Goal: Information Seeking & Learning: Learn about a topic

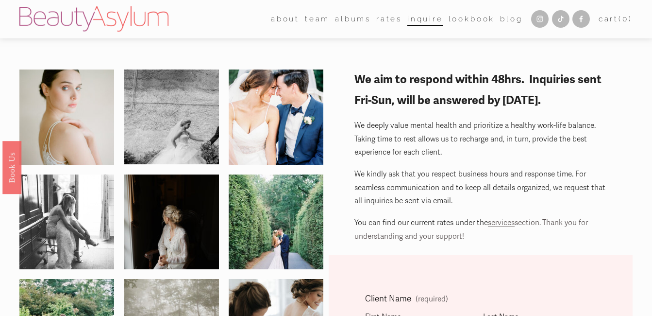
click at [389, 21] on link "Rates" at bounding box center [389, 19] width 26 height 15
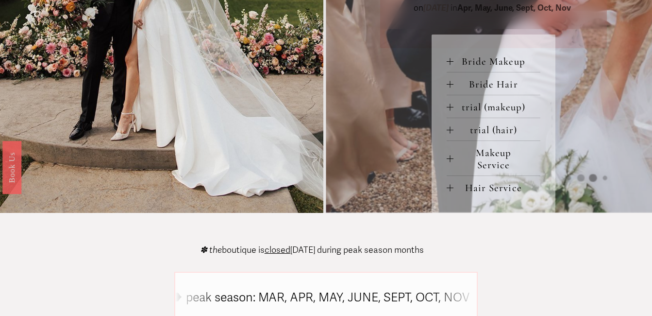
scroll to position [389, 0]
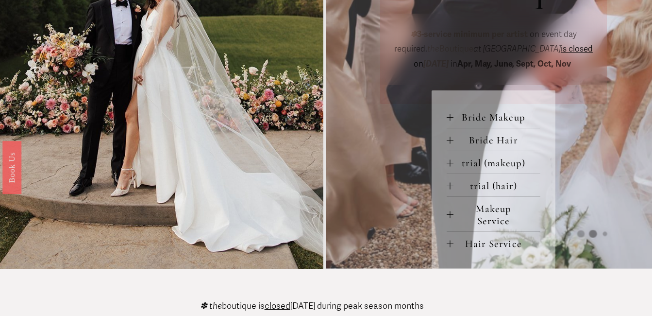
click at [450, 119] on div at bounding box center [450, 117] width 0 height 7
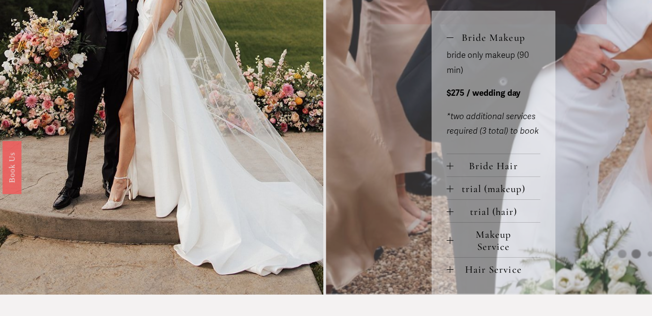
scroll to position [486, 0]
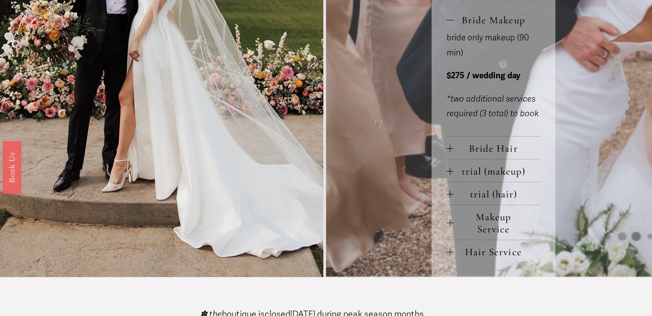
click at [451, 229] on button "Makeup Service" at bounding box center [494, 222] width 94 height 34
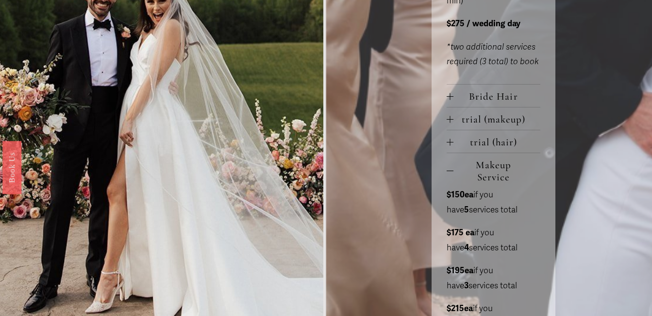
scroll to position [534, 0]
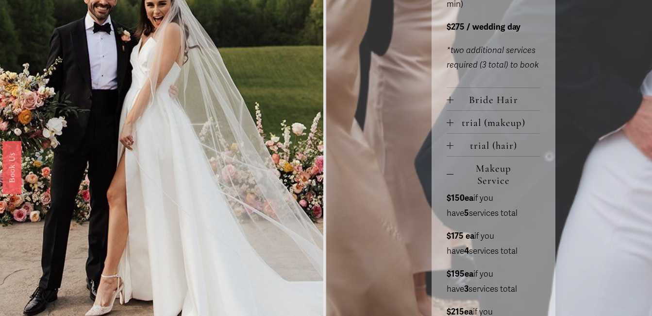
click at [450, 174] on div at bounding box center [450, 174] width 7 height 0
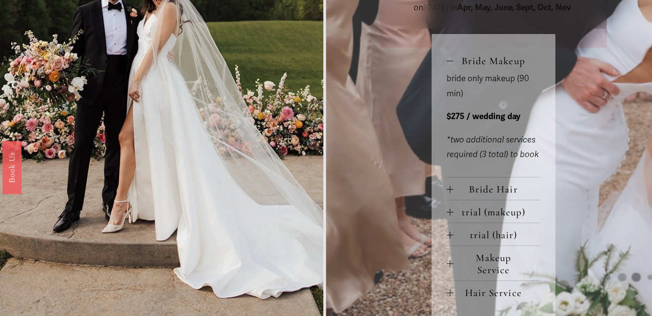
scroll to position [437, 0]
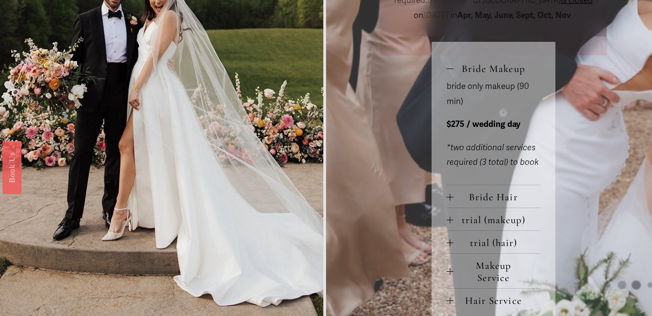
click at [452, 197] on div at bounding box center [450, 196] width 7 height 7
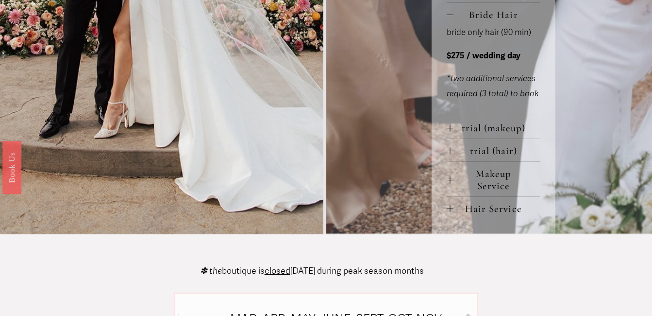
scroll to position [631, 0]
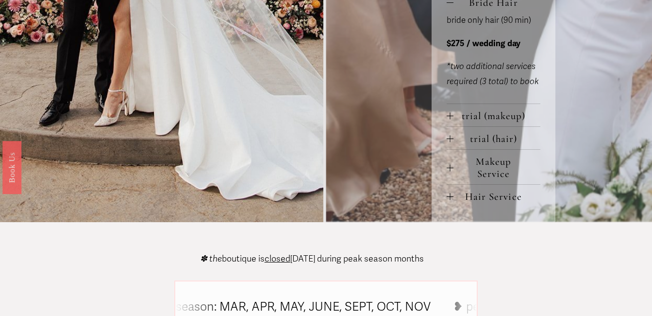
click at [452, 197] on div at bounding box center [450, 196] width 7 height 0
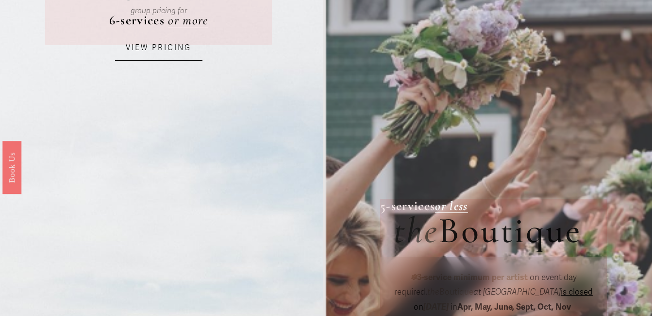
scroll to position [97, 0]
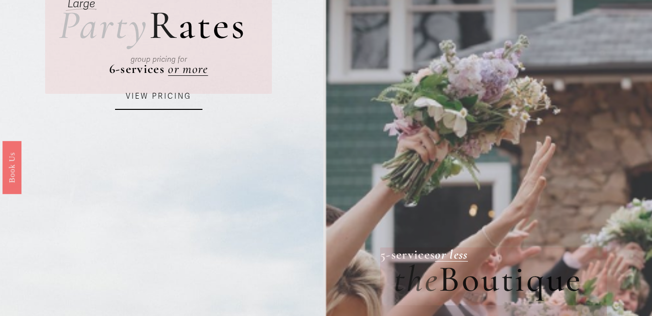
click at [179, 96] on link "VIEW PRICING" at bounding box center [158, 97] width 87 height 26
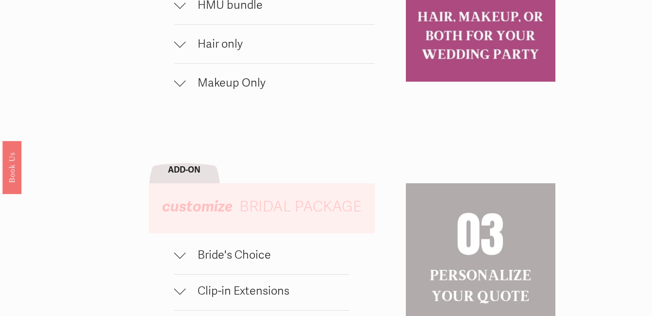
scroll to position [631, 0]
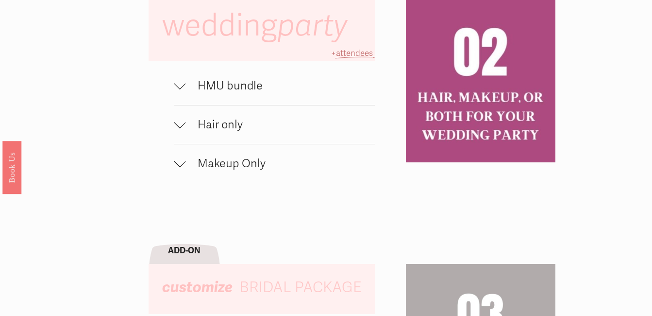
click at [178, 89] on div at bounding box center [180, 84] width 12 height 12
